Goal: Task Accomplishment & Management: Use online tool/utility

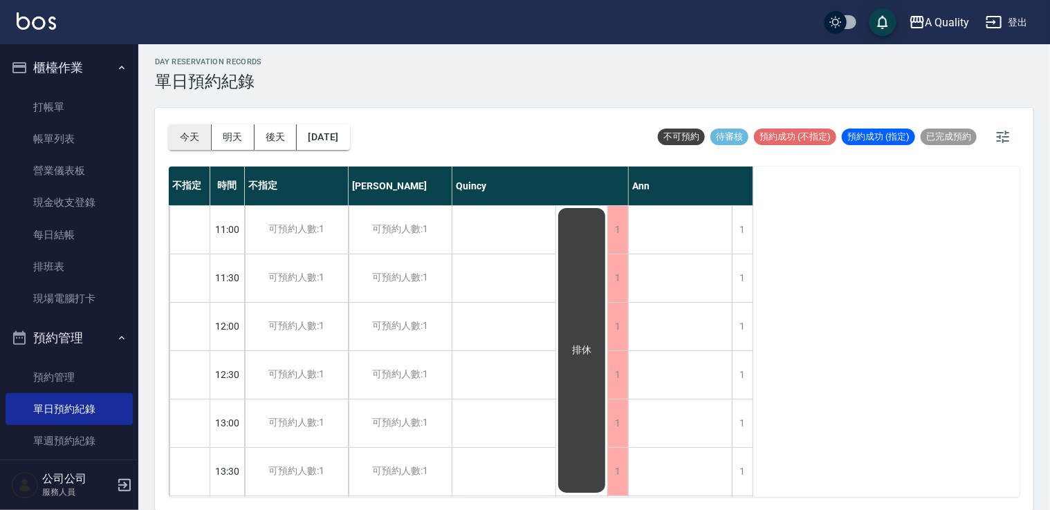
scroll to position [590, 0]
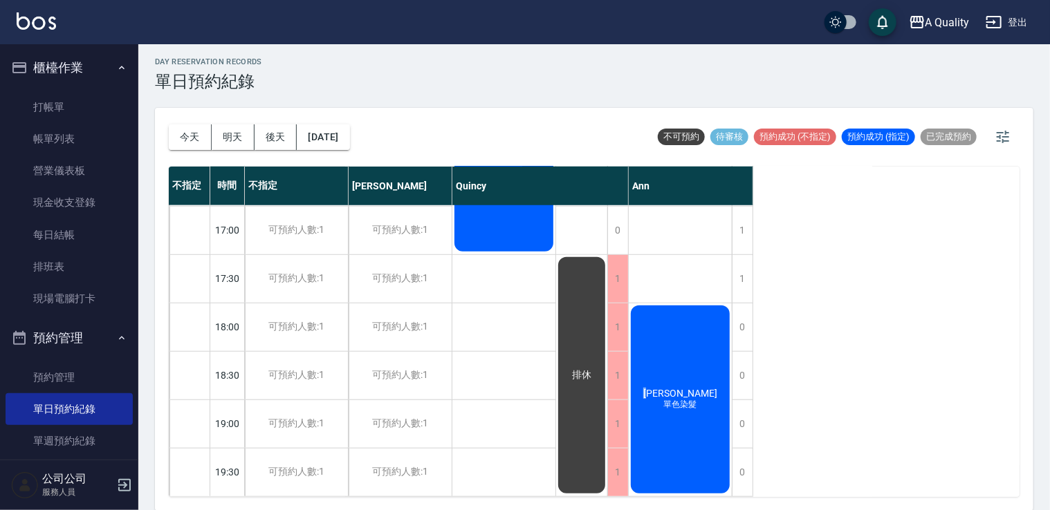
drag, startPoint x: 198, startPoint y: 136, endPoint x: 194, endPoint y: 111, distance: 25.9
click at [197, 131] on button "今天" at bounding box center [190, 137] width 43 height 26
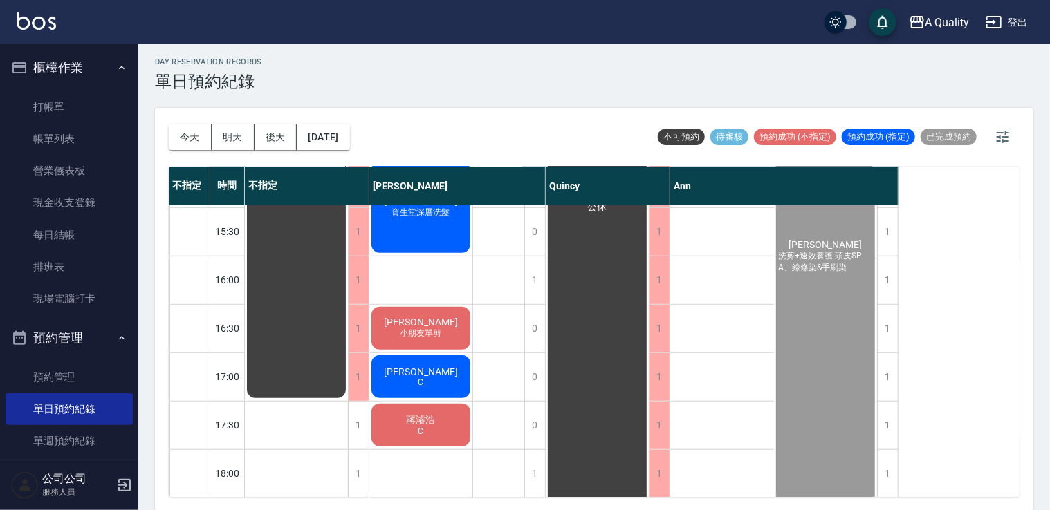
scroll to position [452, 0]
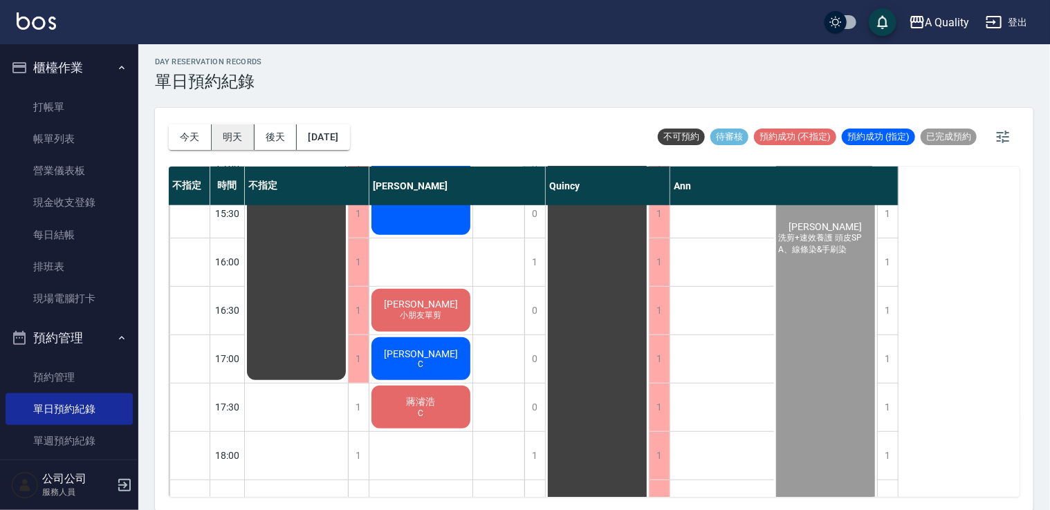
click at [245, 136] on button "明天" at bounding box center [233, 137] width 43 height 26
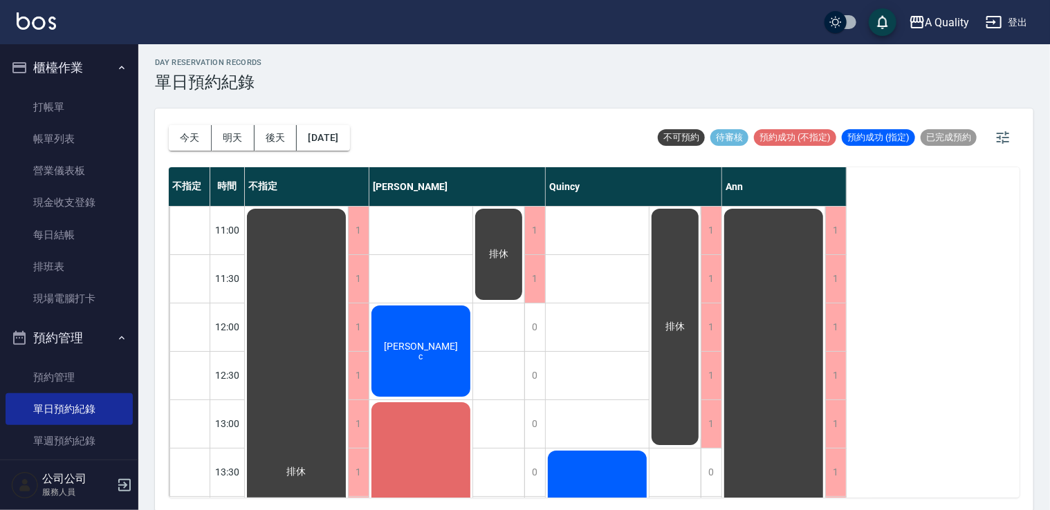
scroll to position [3, 0]
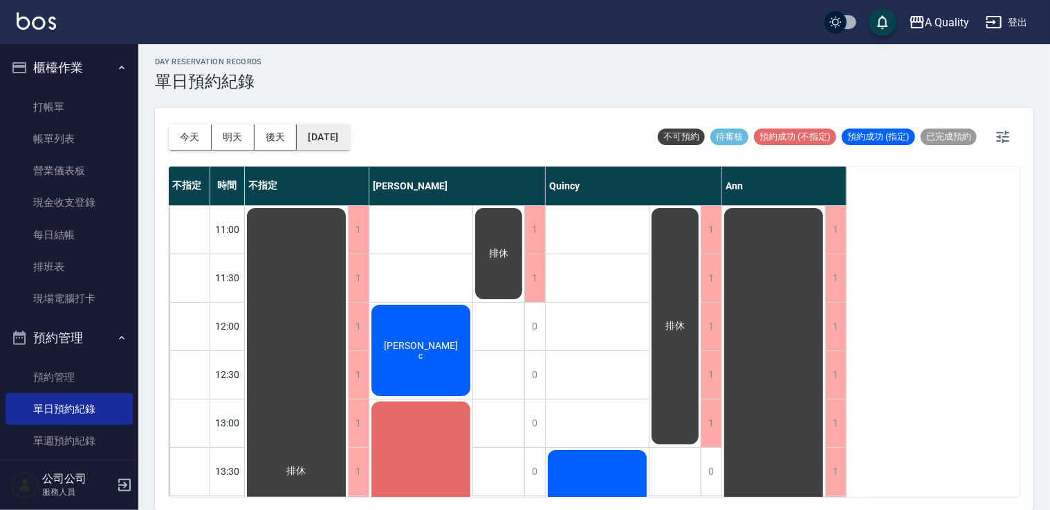
click at [326, 133] on button "2025/08/25" at bounding box center [323, 137] width 53 height 26
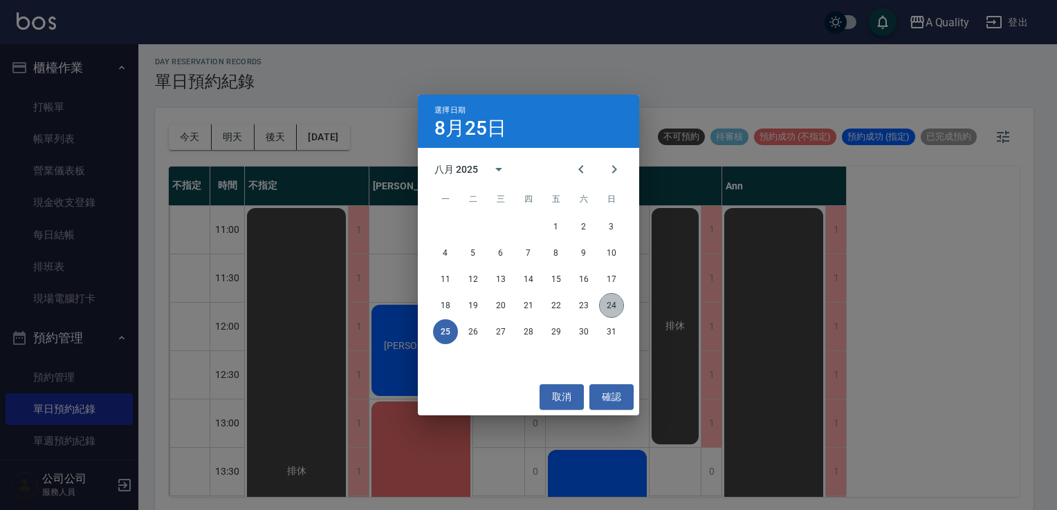
click at [611, 308] on button "24" at bounding box center [611, 305] width 25 height 25
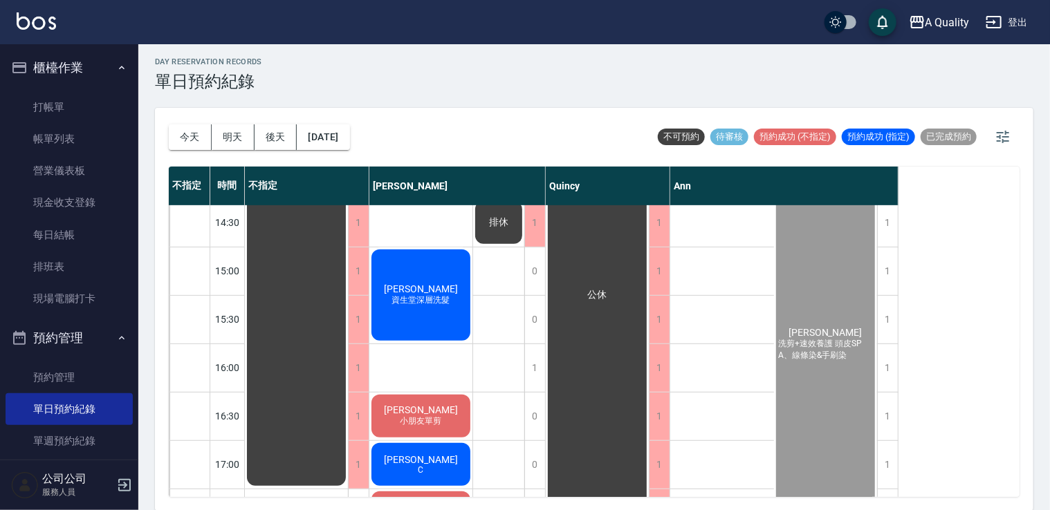
scroll to position [415, 0]
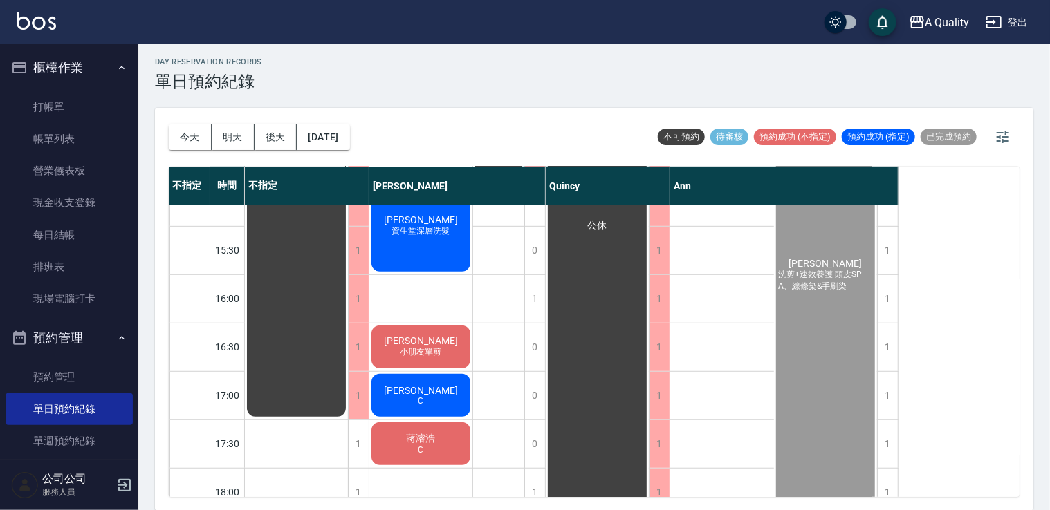
click at [348, 245] on div "黃馨儀 資生堂深層洗髮" at bounding box center [296, 105] width 103 height 628
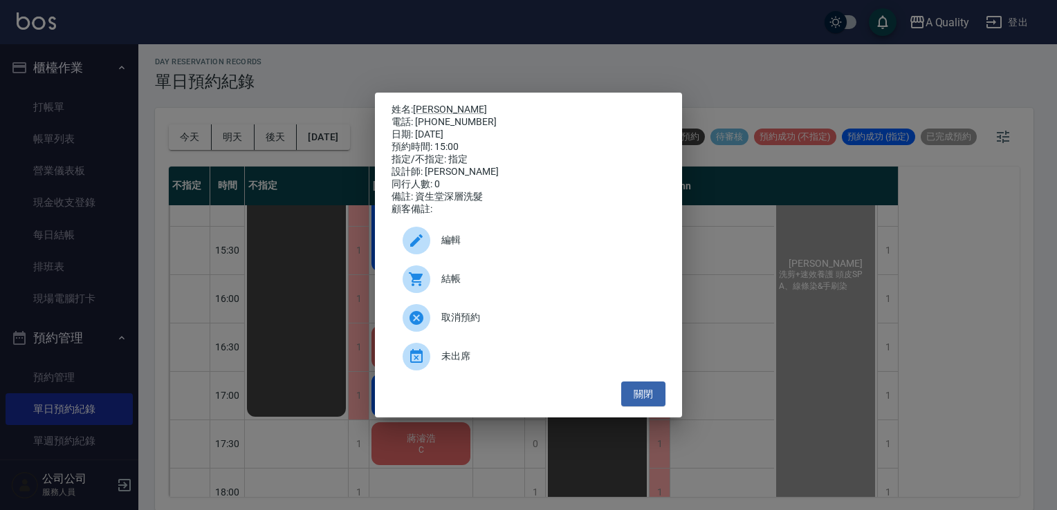
click at [447, 286] on span "結帳" at bounding box center [547, 279] width 213 height 15
click at [652, 389] on button "關閉" at bounding box center [643, 395] width 44 height 26
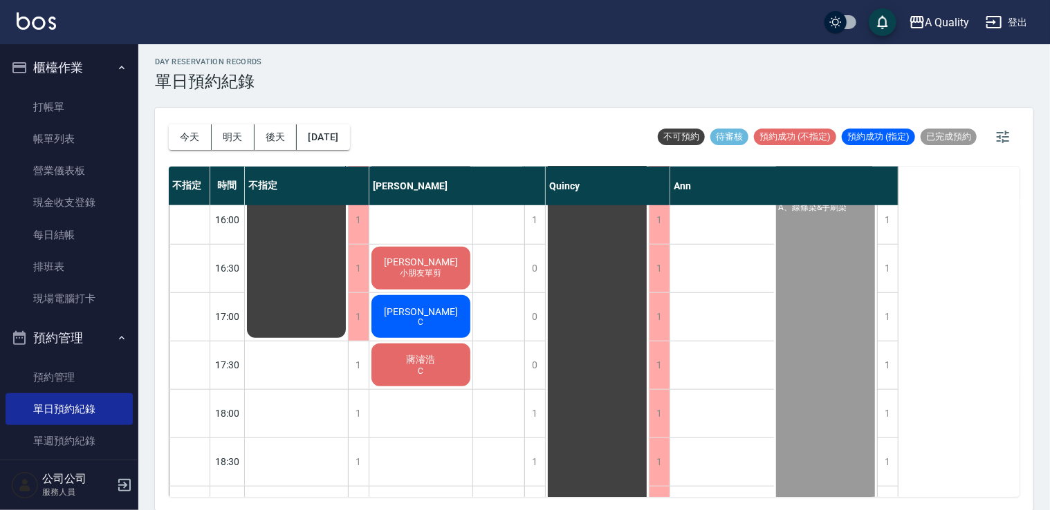
scroll to position [553, 0]
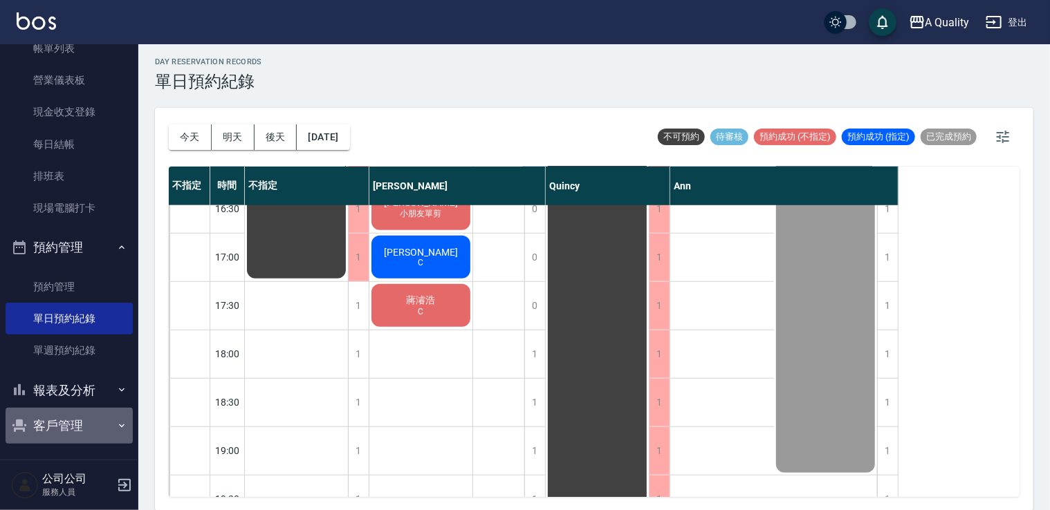
click at [82, 431] on button "客戶管理" at bounding box center [69, 426] width 127 height 36
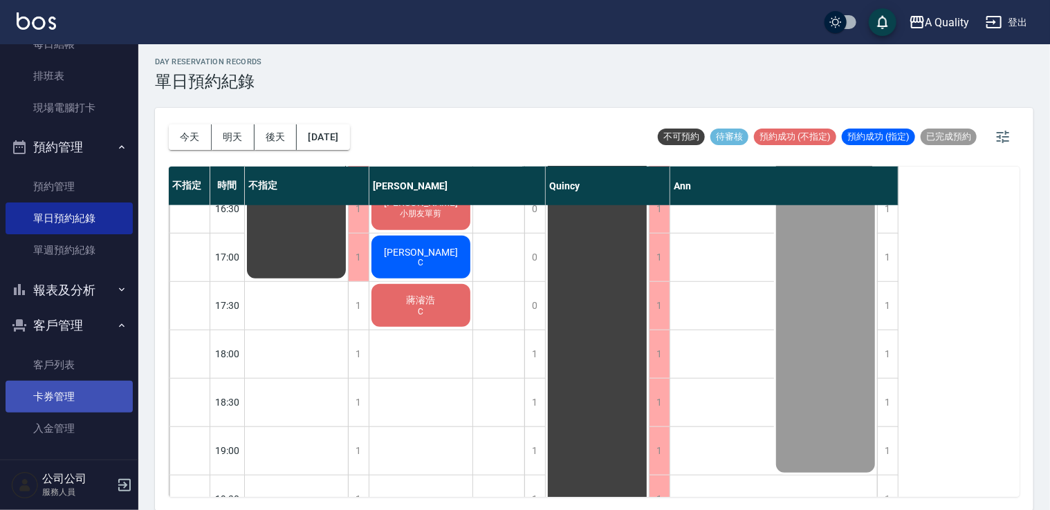
scroll to position [192, 0]
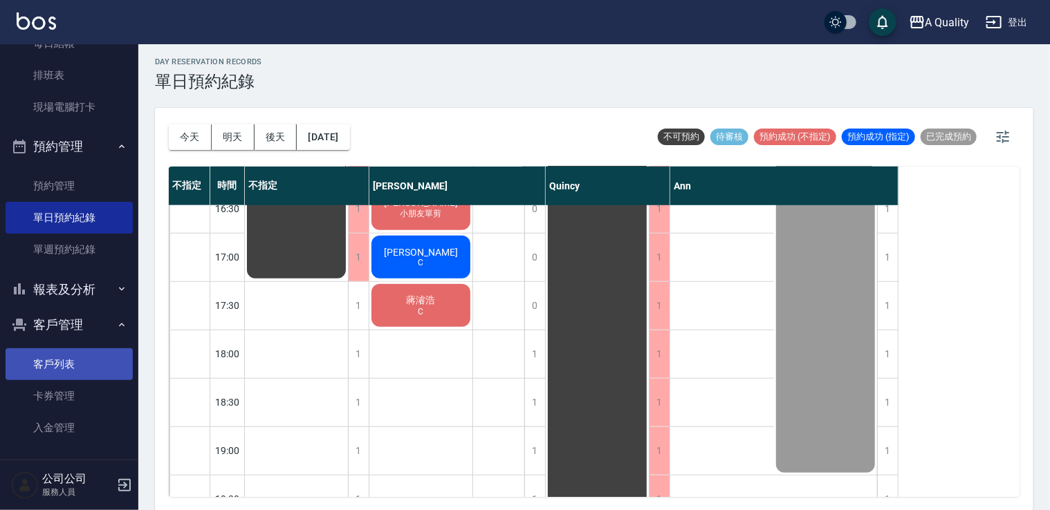
click at [66, 364] on link "客戶列表" at bounding box center [69, 365] width 127 height 32
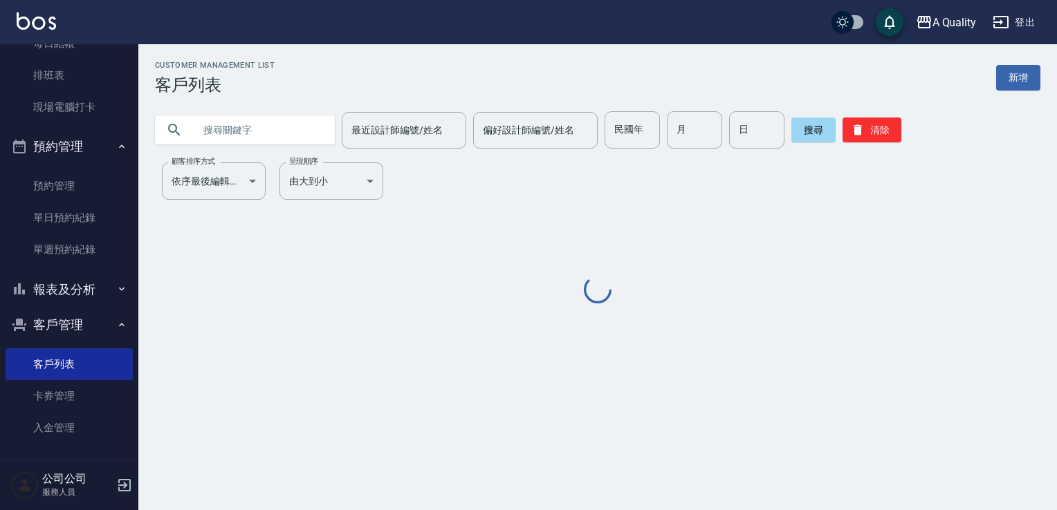
click at [260, 139] on input "text" at bounding box center [259, 129] width 130 height 37
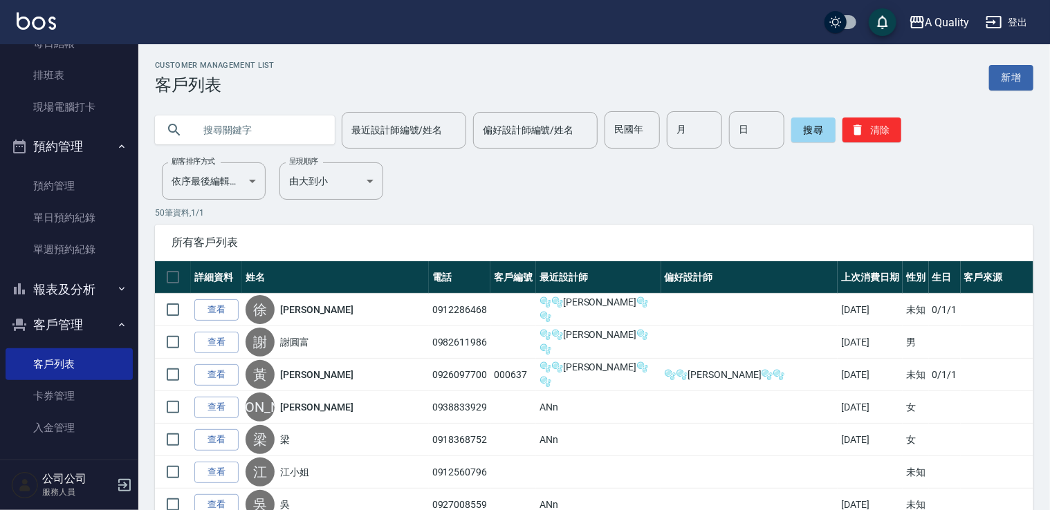
paste input "0919589407"
type input "0919589407"
click at [815, 131] on button "搜尋" at bounding box center [813, 130] width 44 height 25
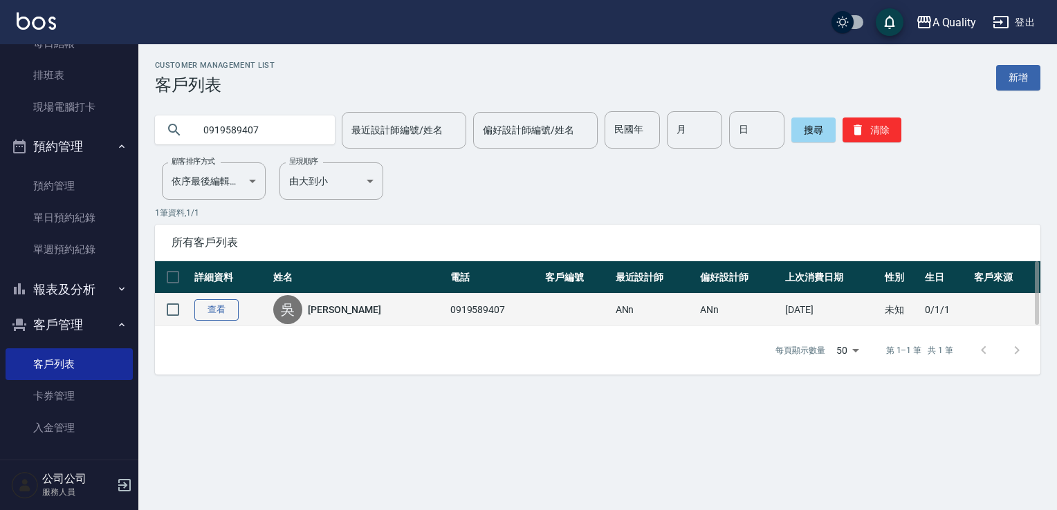
click at [221, 311] on link "查看" at bounding box center [216, 309] width 44 height 21
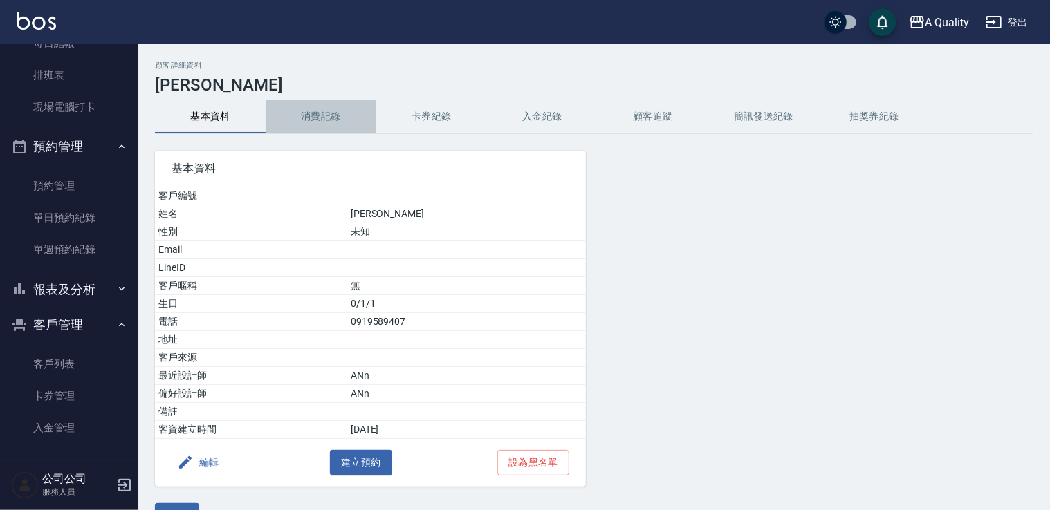
click at [313, 105] on button "消費記錄" at bounding box center [321, 116] width 111 height 33
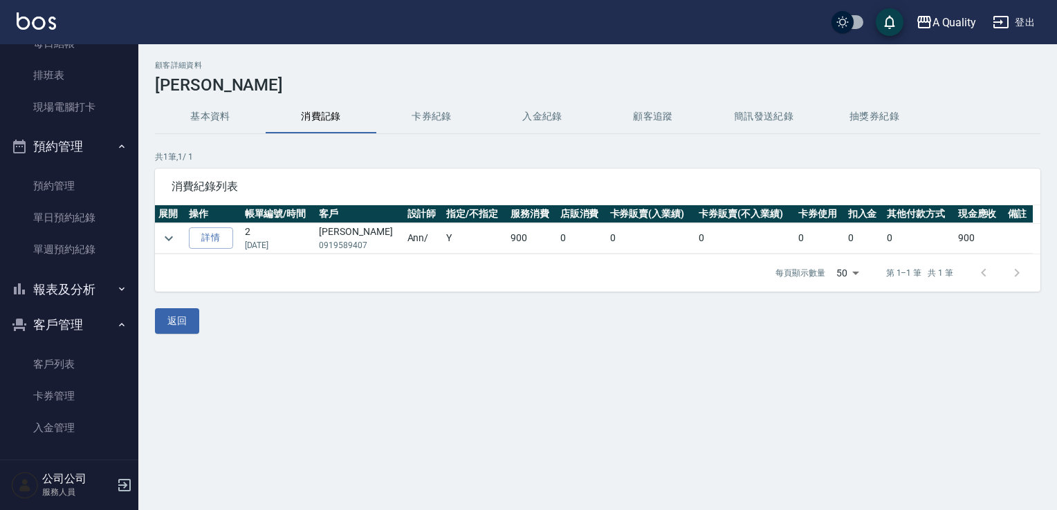
click at [206, 118] on button "基本資料" at bounding box center [210, 116] width 111 height 33
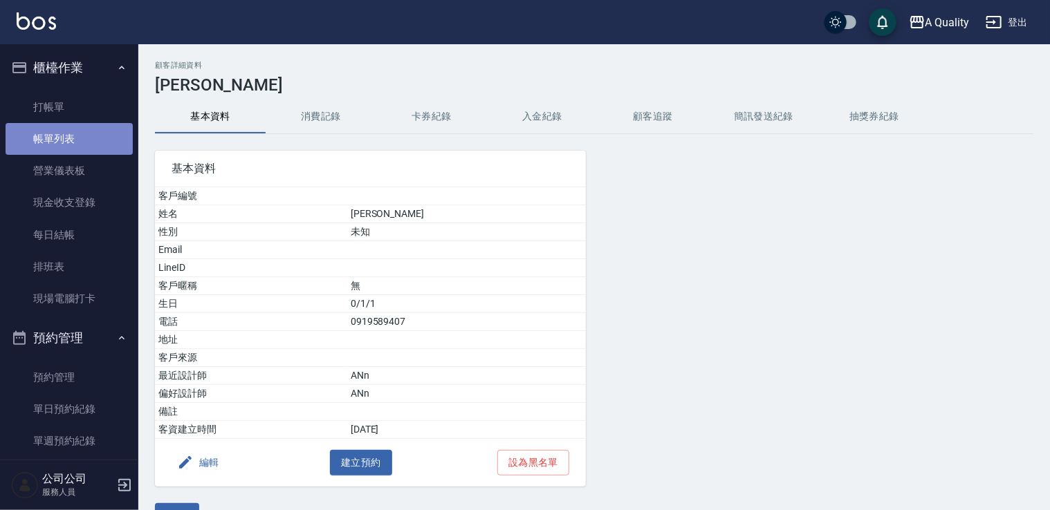
click at [71, 145] on link "帳單列表" at bounding box center [69, 139] width 127 height 32
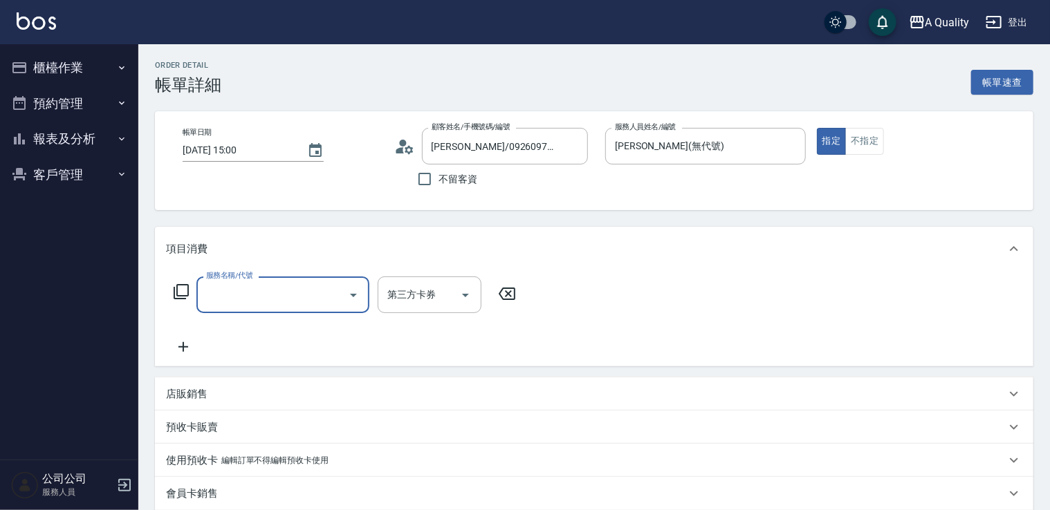
click at [309, 295] on input "服務名稱/代號" at bounding box center [273, 295] width 140 height 24
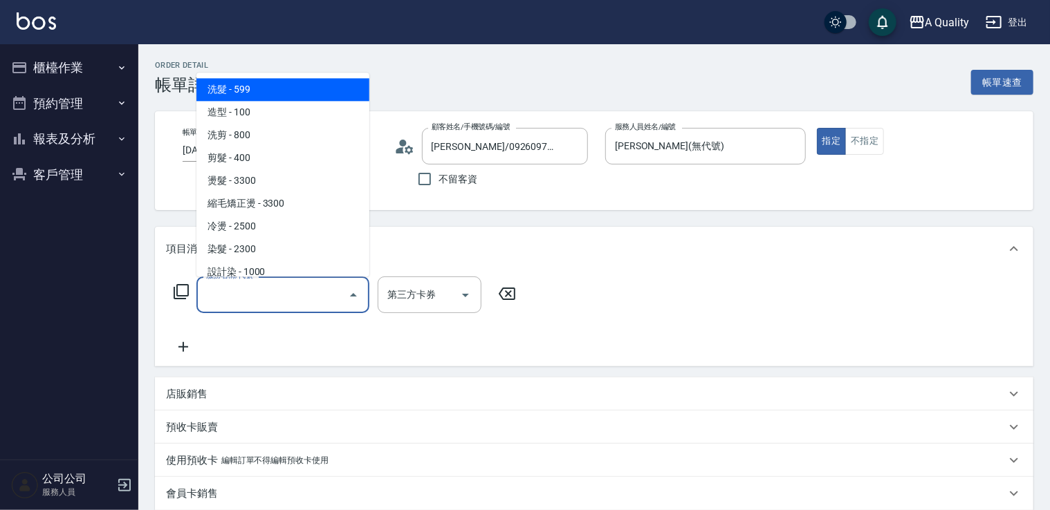
click at [263, 96] on span "洗髮 - 599" at bounding box center [282, 89] width 173 height 23
type input "洗髮(101)"
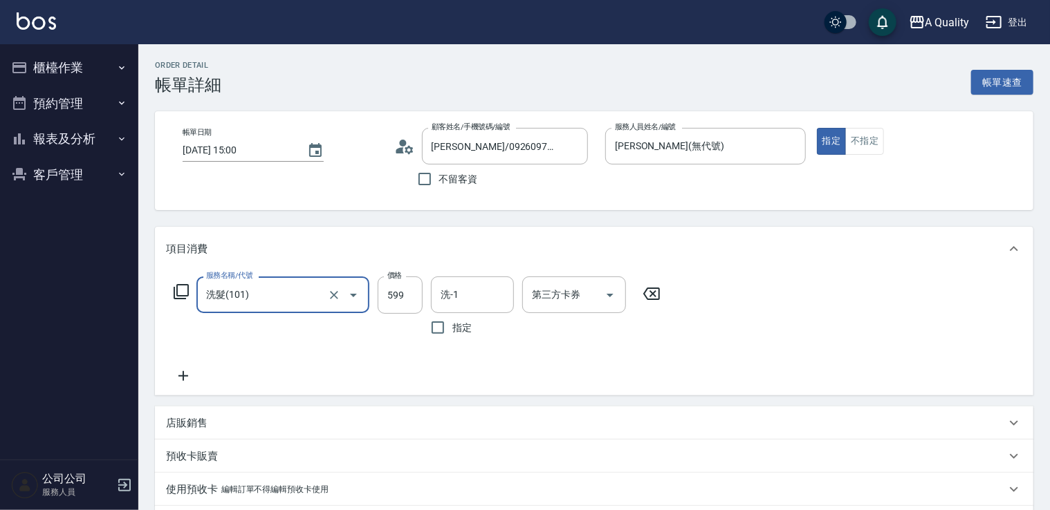
scroll to position [277, 0]
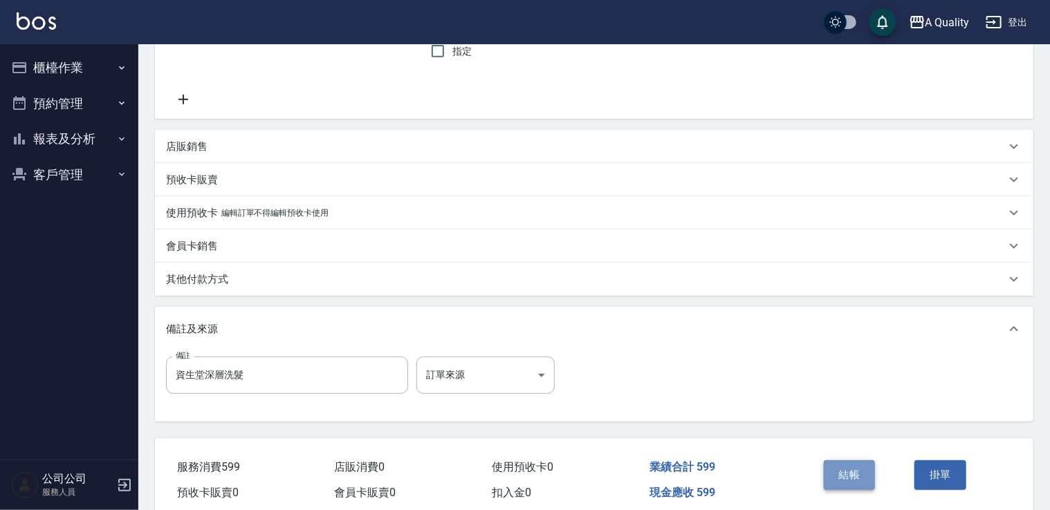
click at [851, 475] on button "結帳" at bounding box center [850, 475] width 52 height 29
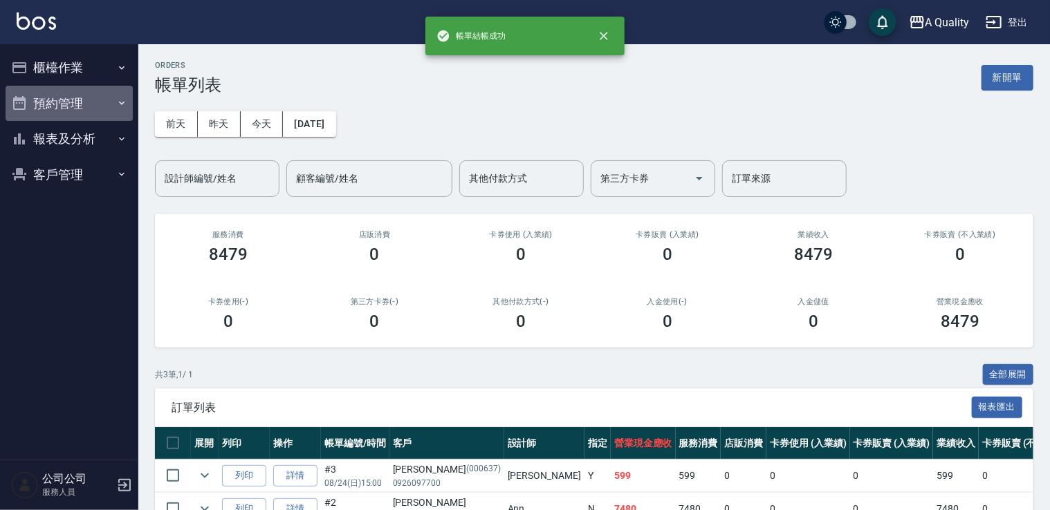
click at [71, 97] on button "預約管理" at bounding box center [69, 104] width 127 height 36
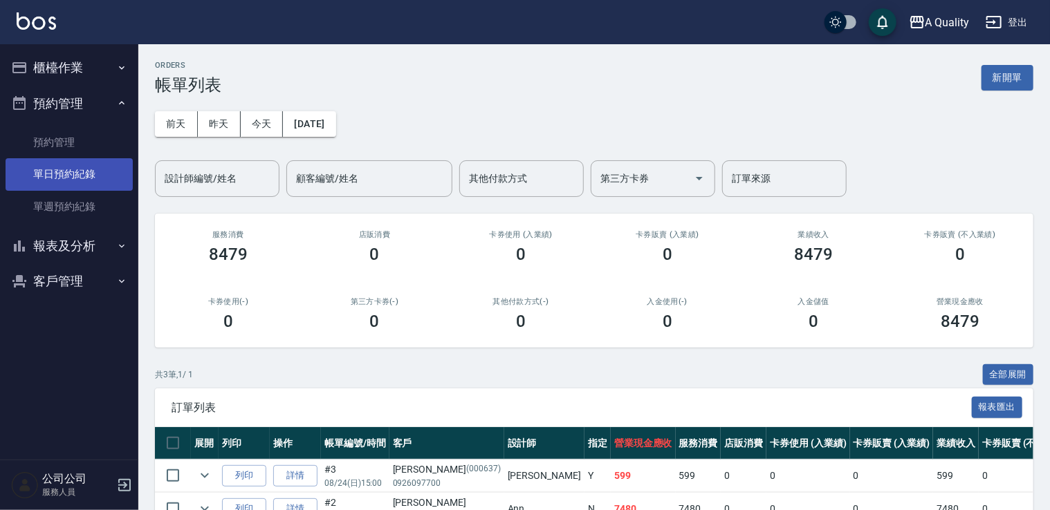
click at [100, 175] on link "單日預約紀錄" at bounding box center [69, 174] width 127 height 32
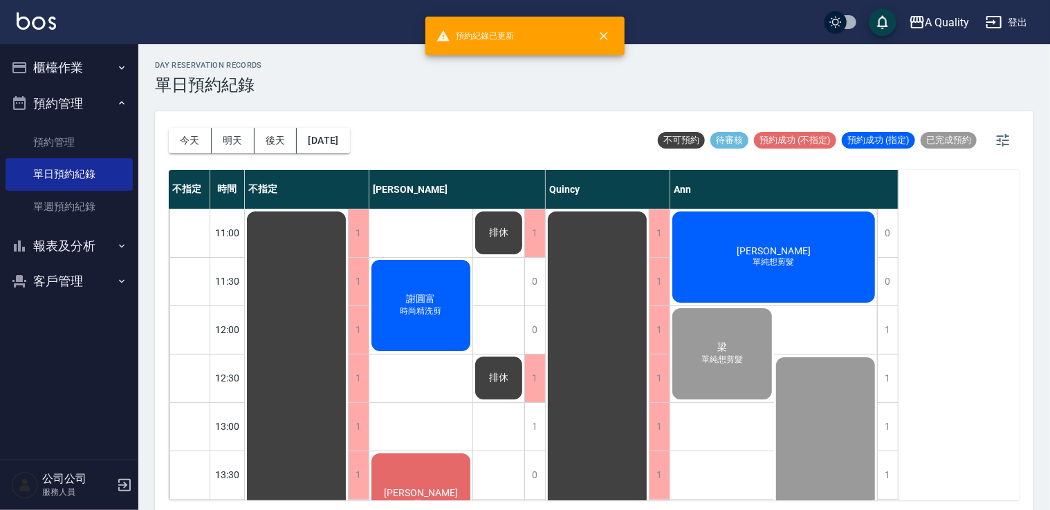
click at [407, 309] on span "時尚精洗剪" at bounding box center [421, 312] width 47 height 12
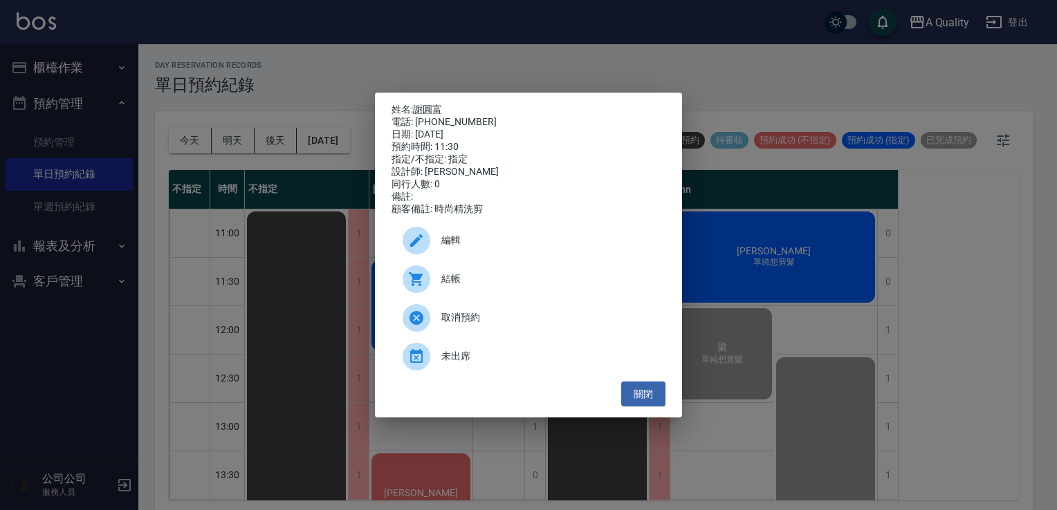
click at [459, 285] on span "結帳" at bounding box center [547, 279] width 213 height 15
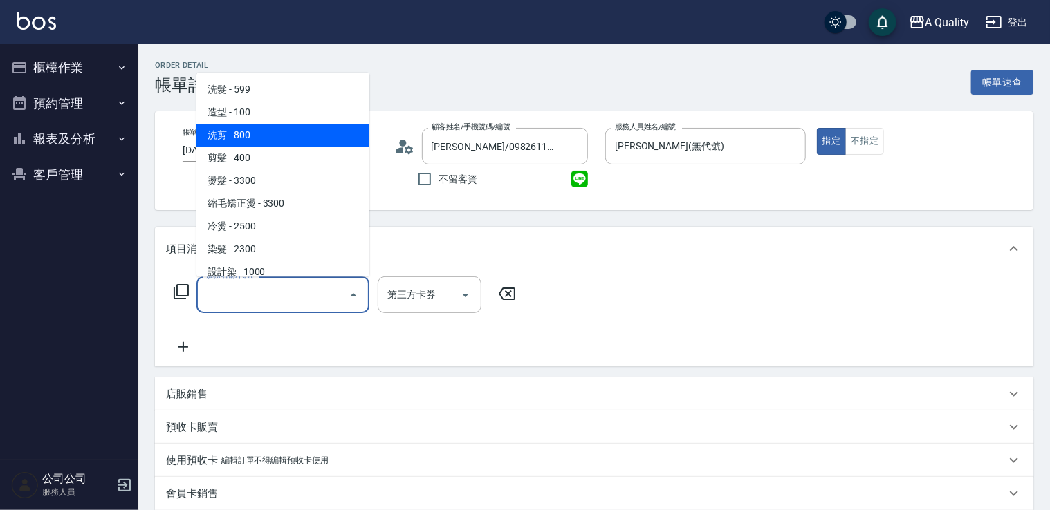
drag, startPoint x: 282, startPoint y: 145, endPoint x: 288, endPoint y: 148, distance: 7.1
click at [281, 145] on span "洗剪 - 800" at bounding box center [282, 135] width 173 height 23
type input "洗剪(103)"
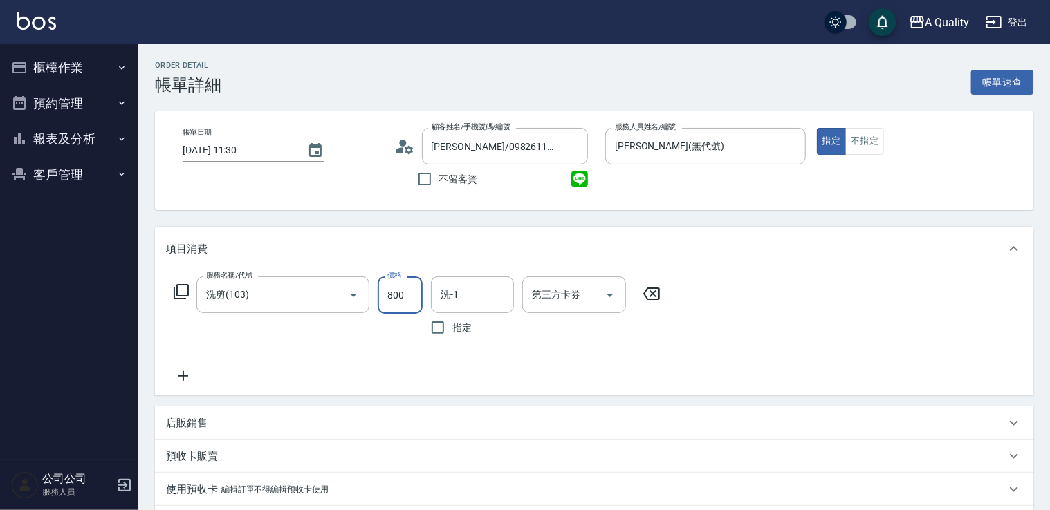
click at [402, 297] on input "800" at bounding box center [400, 295] width 45 height 37
type input "900"
click at [468, 305] on input "洗-1" at bounding box center [472, 295] width 71 height 24
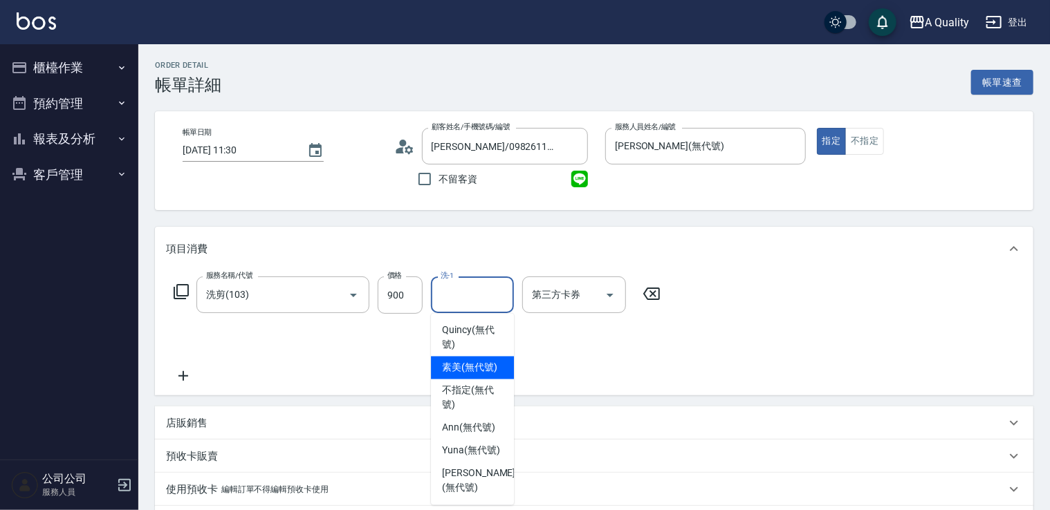
click at [469, 364] on span "素美 (無代號)" at bounding box center [469, 368] width 55 height 15
type input "素美(無代號)"
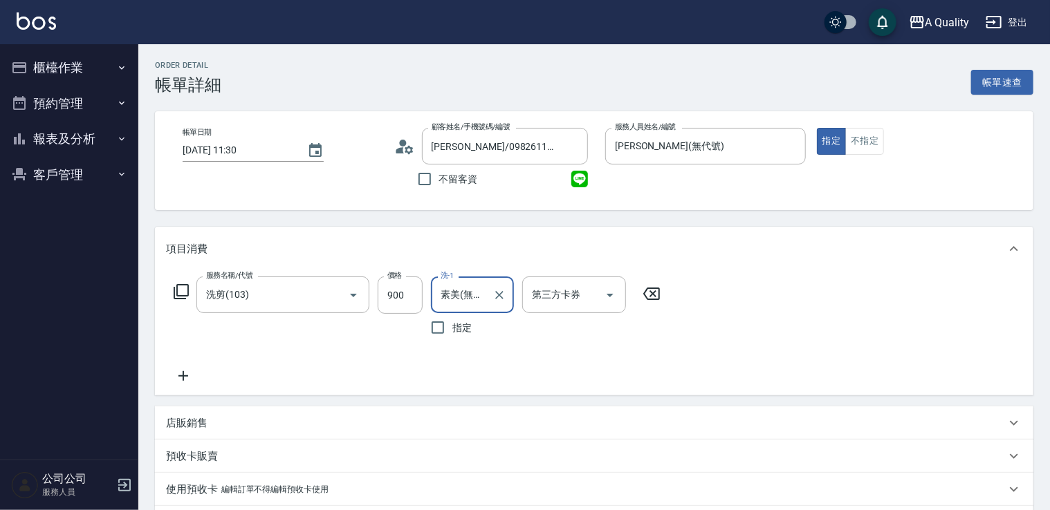
scroll to position [277, 0]
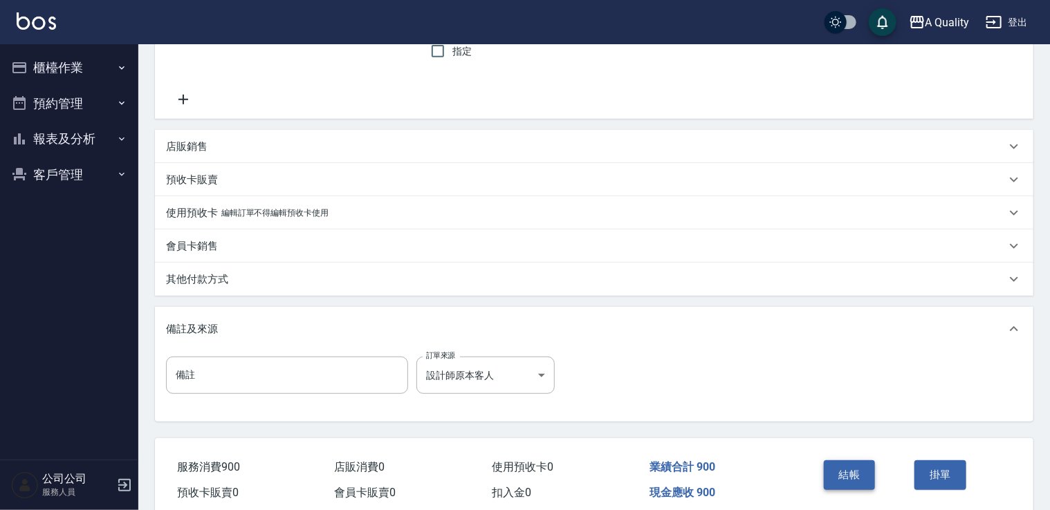
click at [852, 472] on button "結帳" at bounding box center [850, 475] width 52 height 29
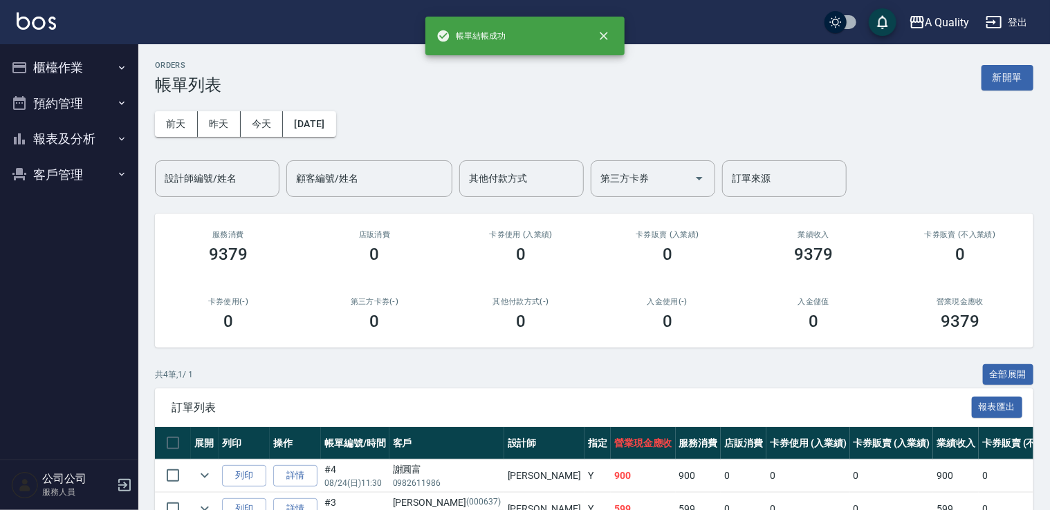
click at [63, 96] on button "預約管理" at bounding box center [69, 104] width 127 height 36
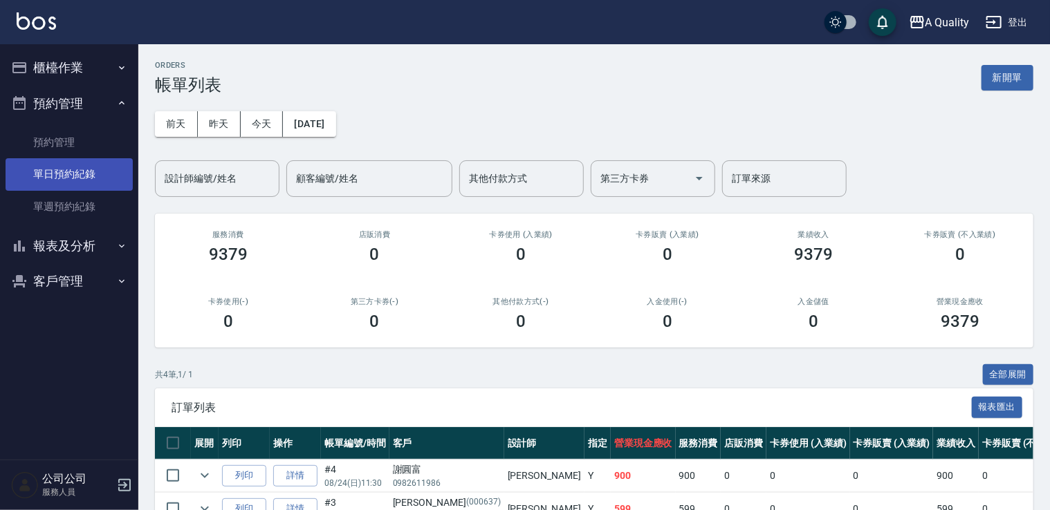
click at [89, 169] on link "單日預約紀錄" at bounding box center [69, 174] width 127 height 32
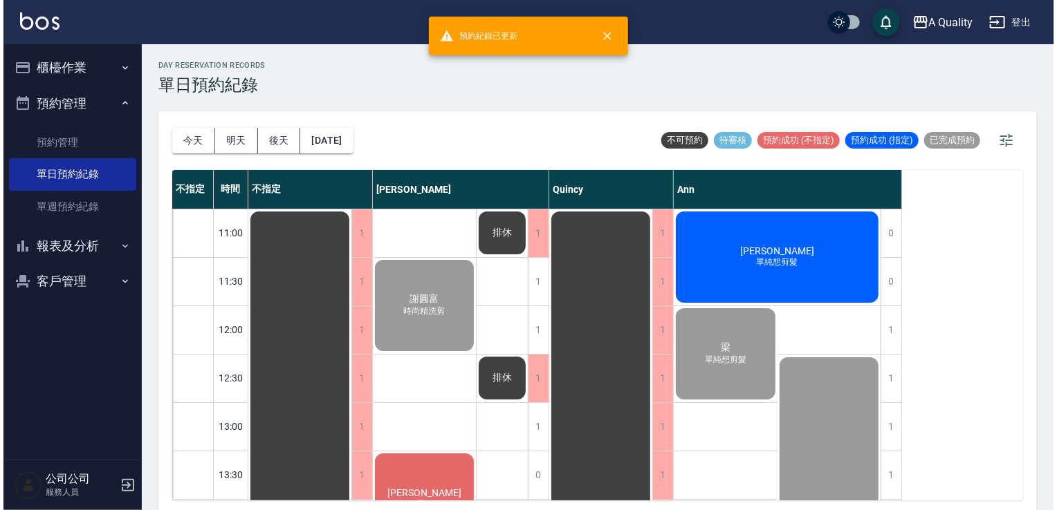
scroll to position [138, 0]
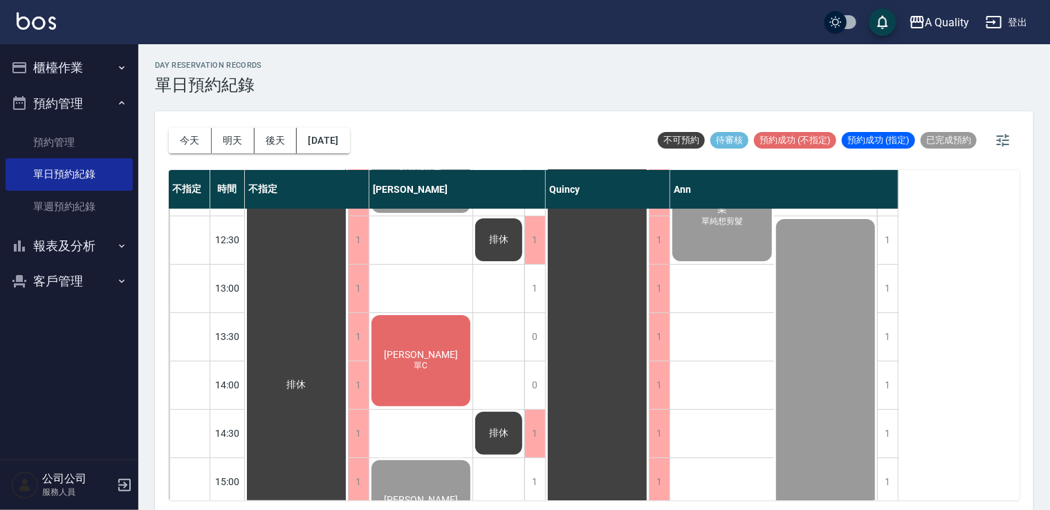
click at [348, 344] on div "[PERSON_NAME] 單C" at bounding box center [296, 385] width 103 height 628
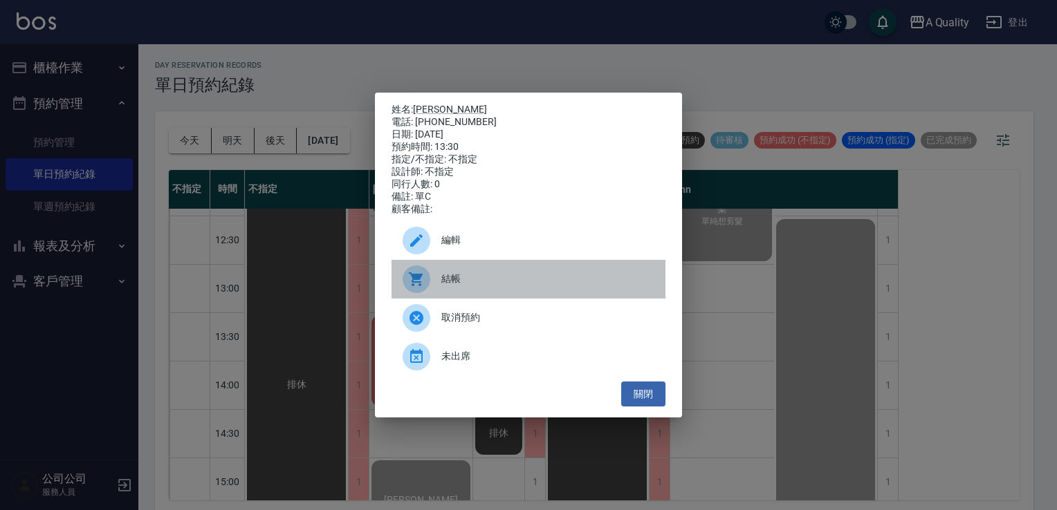
click at [452, 284] on span "結帳" at bounding box center [547, 279] width 213 height 15
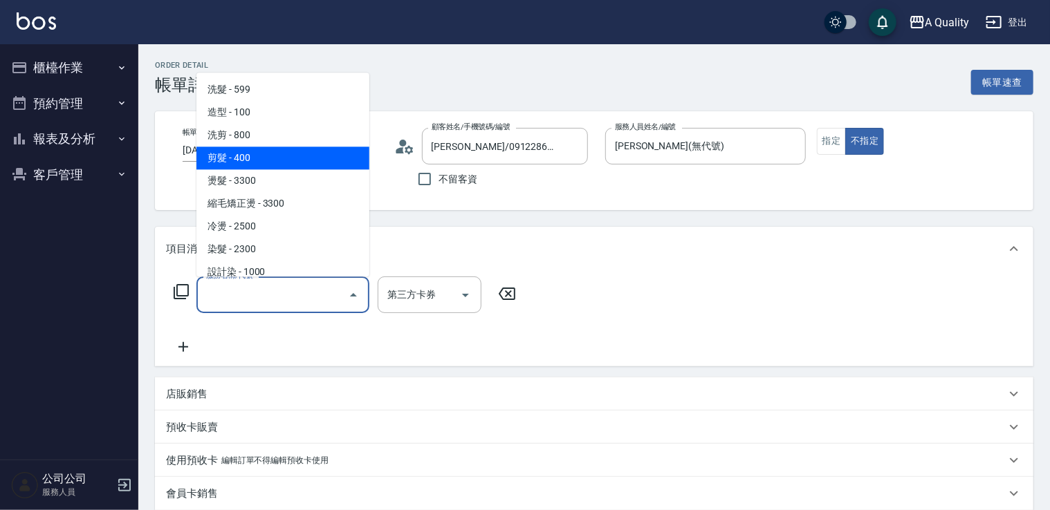
click at [248, 151] on span "剪髮 - 400" at bounding box center [282, 158] width 173 height 23
type input "剪髮(201)"
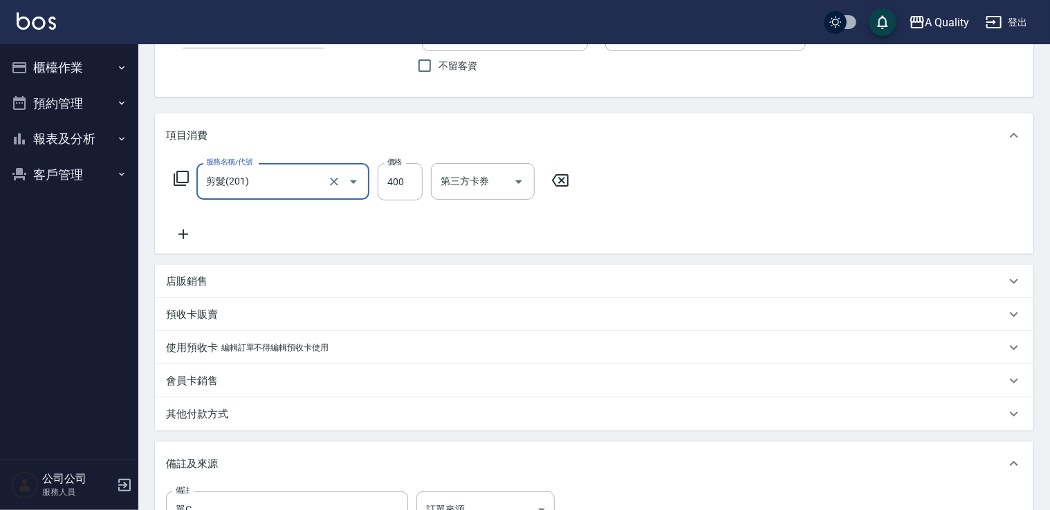
scroll to position [307, 0]
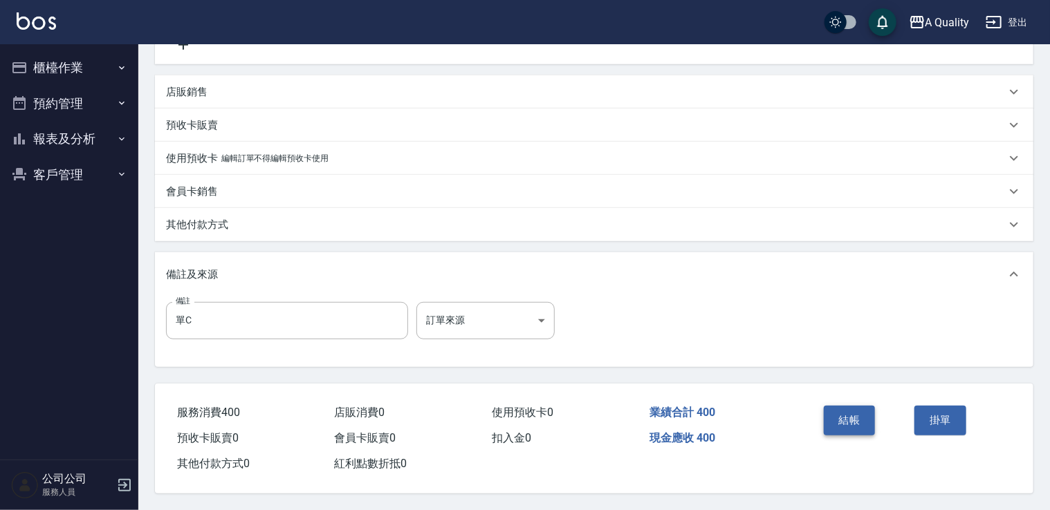
click at [862, 417] on button "結帳" at bounding box center [850, 420] width 52 height 29
